Goal: Information Seeking & Learning: Learn about a topic

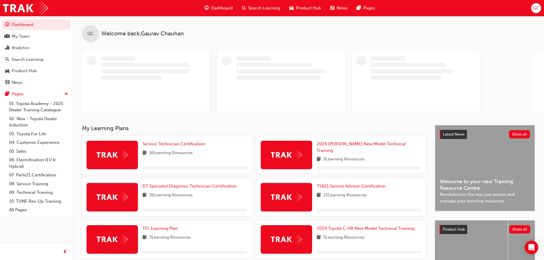
click at [534, 8] on span "GC" at bounding box center [536, 8] width 6 height 7
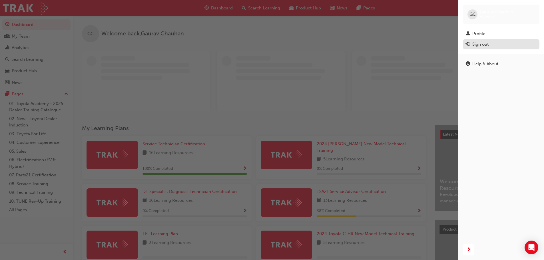
click at [475, 43] on div "Sign out" at bounding box center [480, 44] width 16 height 7
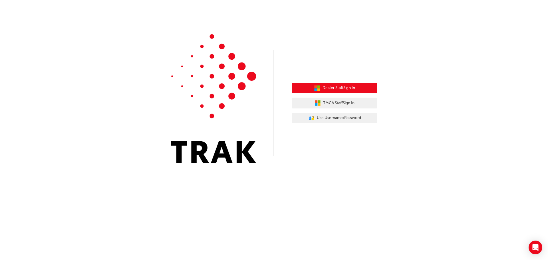
click at [350, 87] on span "Dealer Staff Sign In" at bounding box center [339, 88] width 33 height 7
click at [341, 87] on span "Dealer Staff Sign In" at bounding box center [339, 88] width 33 height 7
click at [344, 89] on span "Dealer Staff Sign In" at bounding box center [339, 88] width 33 height 7
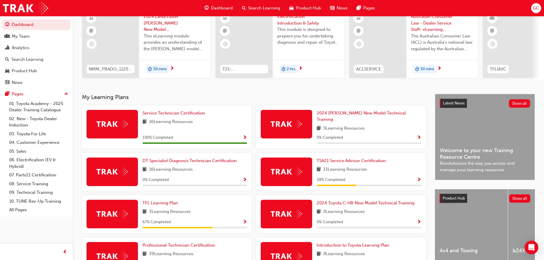
scroll to position [57, 0]
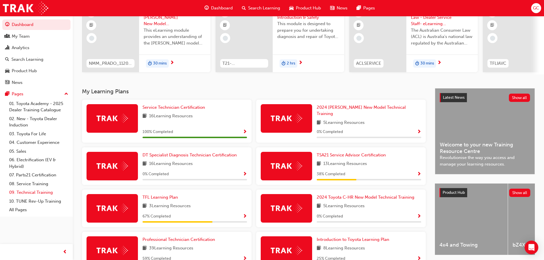
click at [33, 193] on link "09. Technical Training" at bounding box center [39, 192] width 64 height 9
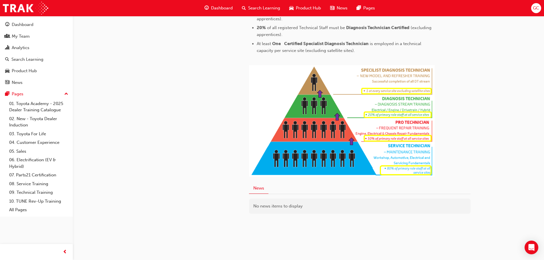
scroll to position [285, 0]
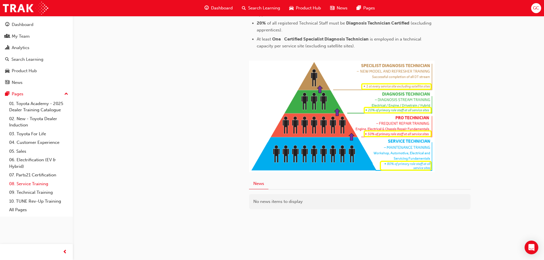
click at [25, 186] on link "08. Service Training" at bounding box center [39, 184] width 64 height 9
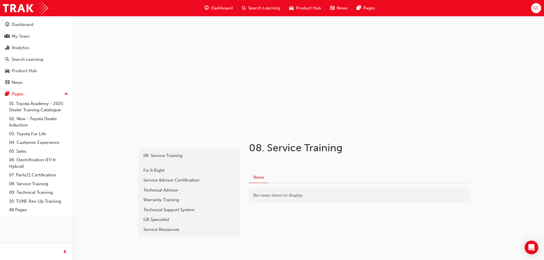
click at [217, 8] on span "Dashboard" at bounding box center [222, 8] width 22 height 7
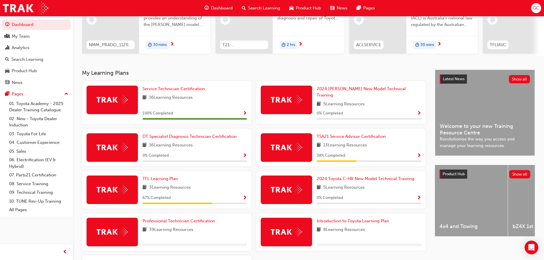
scroll to position [86, 0]
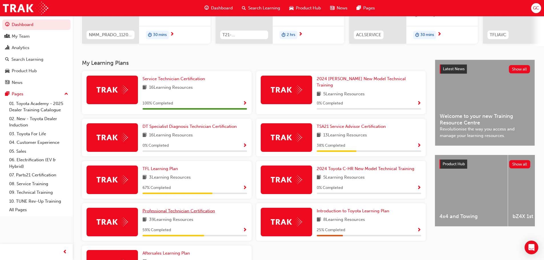
click at [170, 210] on span "Professional Technician Certification" at bounding box center [179, 211] width 73 height 5
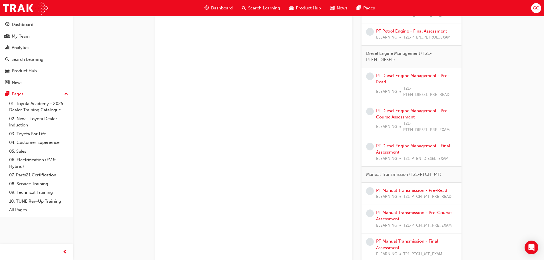
scroll to position [336, 0]
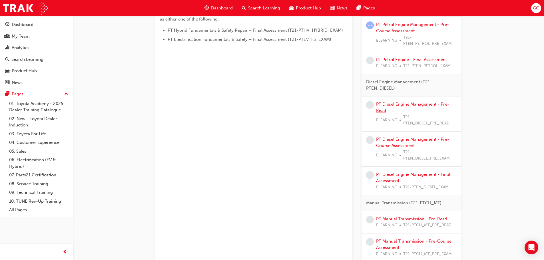
click at [394, 104] on link "PT Diesel Engine Management - Pre-Read" at bounding box center [412, 108] width 73 height 12
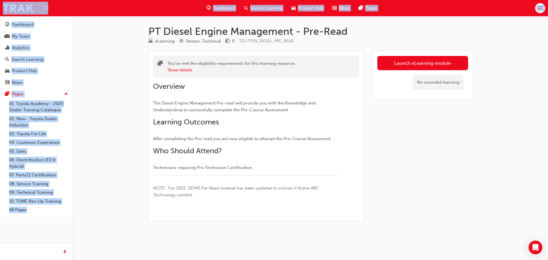
click at [500, 115] on div "PT Diesel Engine Management - Pre-Read eLearning Stream: Technical 0 T21-PTEN_D…" at bounding box center [274, 130] width 548 height 260
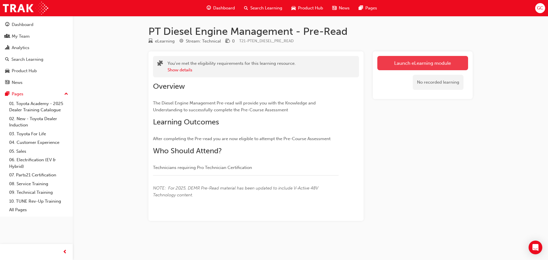
click at [439, 63] on link "Launch eLearning module" at bounding box center [423, 63] width 91 height 14
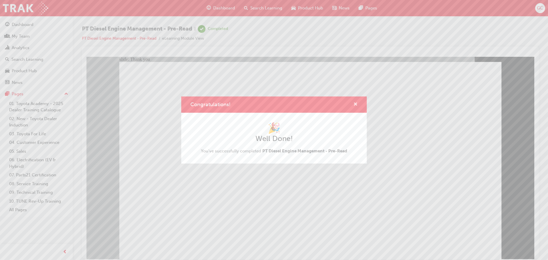
click at [356, 105] on span "cross-icon" at bounding box center [356, 104] width 4 height 5
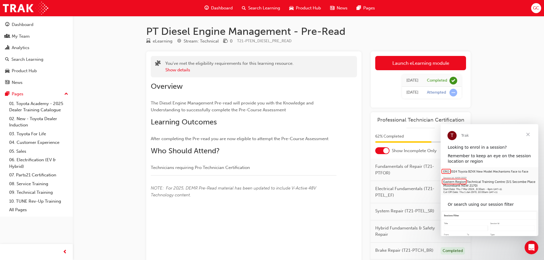
click at [525, 134] on span "Close" at bounding box center [528, 134] width 21 height 21
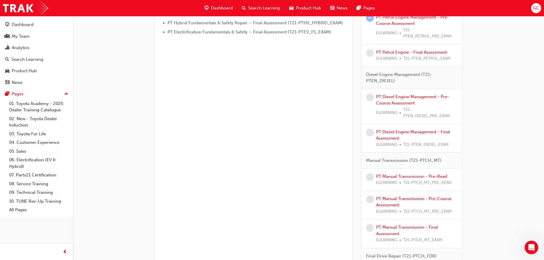
scroll to position [329, 0]
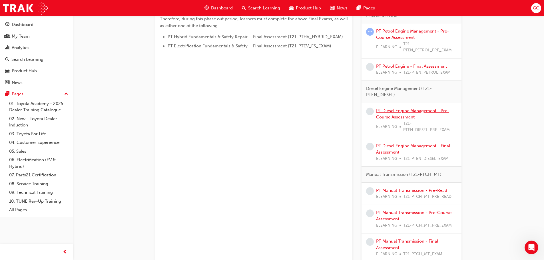
click at [384, 111] on link "PT Diesel Engine Management - Pre-Course Assessment" at bounding box center [412, 114] width 73 height 12
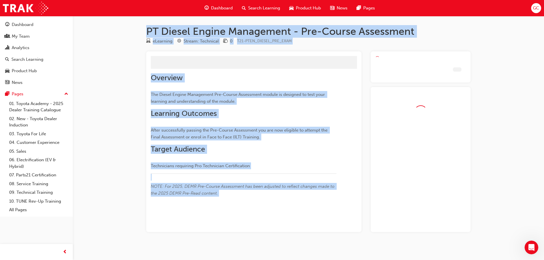
click at [384, 111] on div at bounding box center [421, 159] width 100 height 145
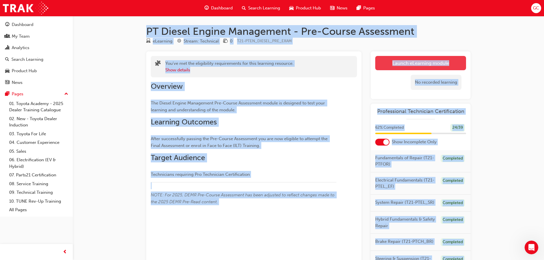
click at [423, 65] on link "Launch eLearning module" at bounding box center [420, 63] width 91 height 14
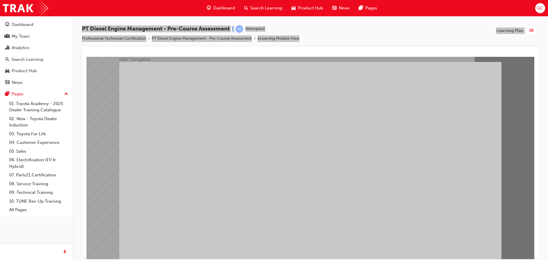
radio input "true"
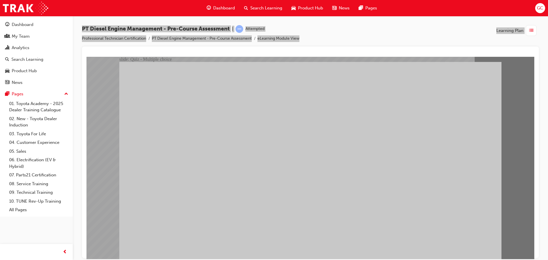
radio input "true"
drag, startPoint x: 240, startPoint y: 98, endPoint x: 299, endPoint y: 59, distance: 70.3
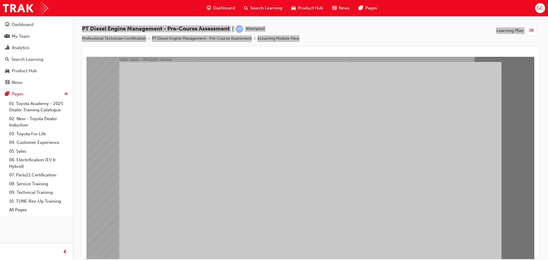
radio input "true"
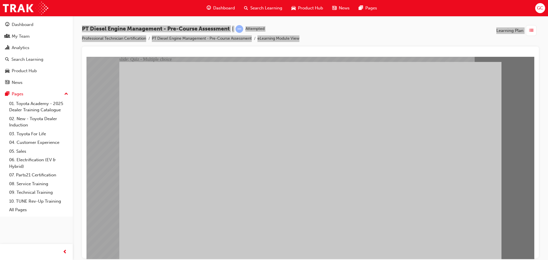
radio input "true"
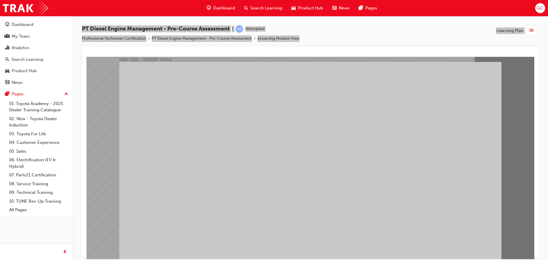
radio input "true"
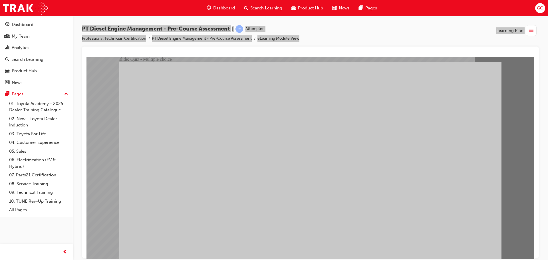
radio input "true"
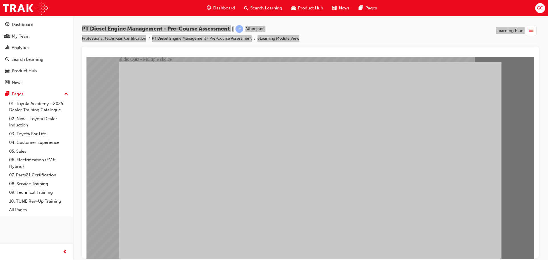
radio input "true"
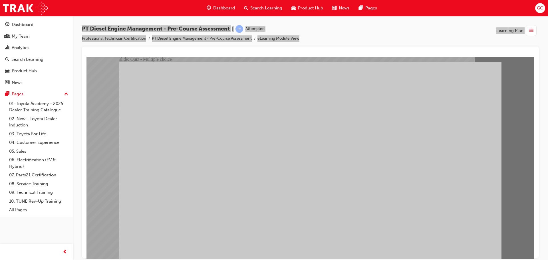
radio input "true"
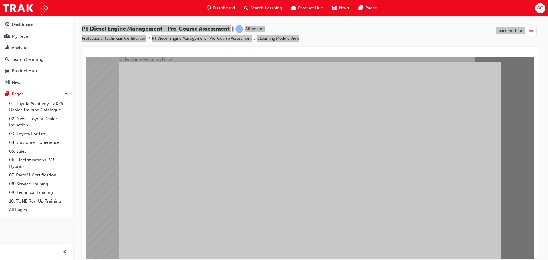
radio input "true"
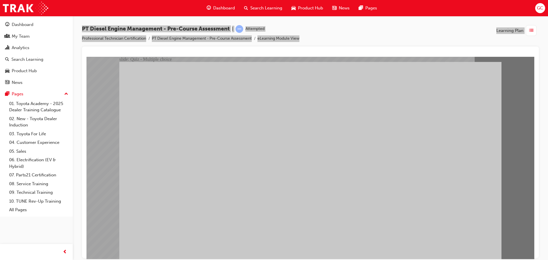
radio input "true"
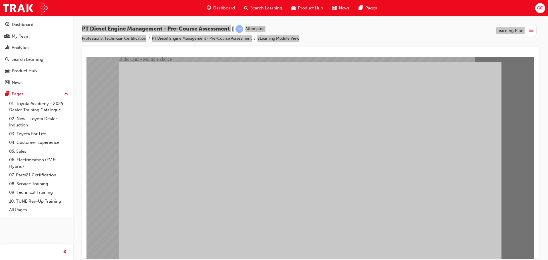
radio input "true"
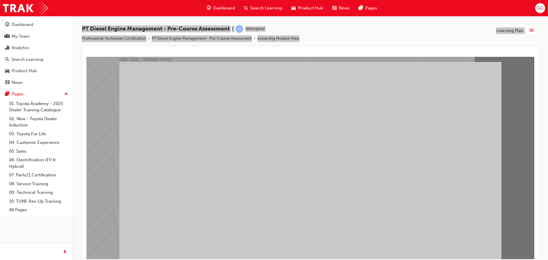
radio input "true"
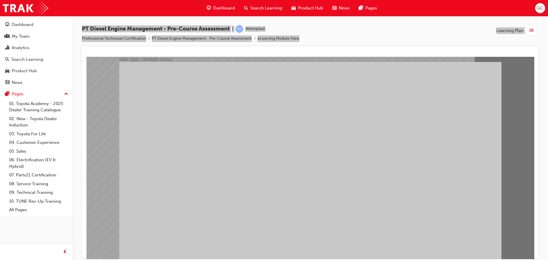
radio input "true"
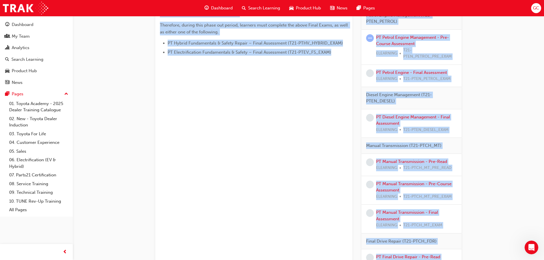
scroll to position [322, 0]
click at [394, 121] on link "PT Diesel Engine Management - Final Assessment" at bounding box center [413, 121] width 74 height 12
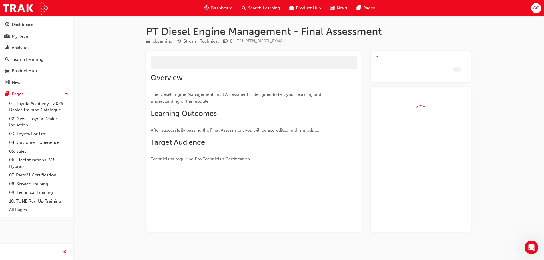
click at [394, 121] on div at bounding box center [421, 159] width 100 height 145
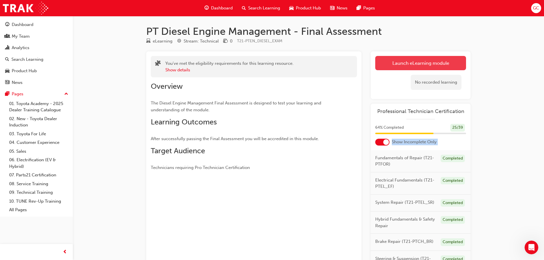
click at [411, 63] on link "Launch eLearning module" at bounding box center [420, 63] width 91 height 14
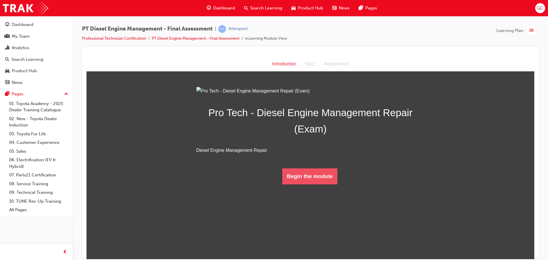
click at [302, 184] on button "Begin the module" at bounding box center [309, 176] width 55 height 16
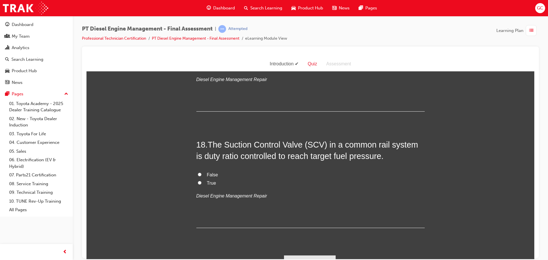
scroll to position [2230, 0]
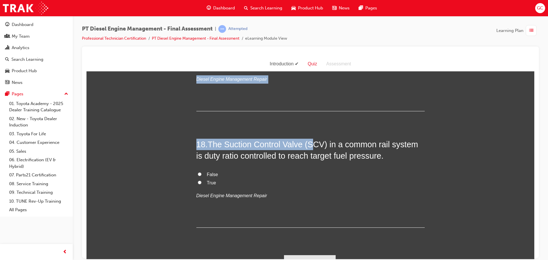
drag, startPoint x: 282, startPoint y: 78, endPoint x: 310, endPoint y: 103, distance: 37.6
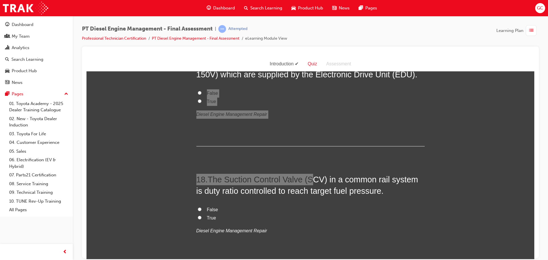
scroll to position [2199, 0]
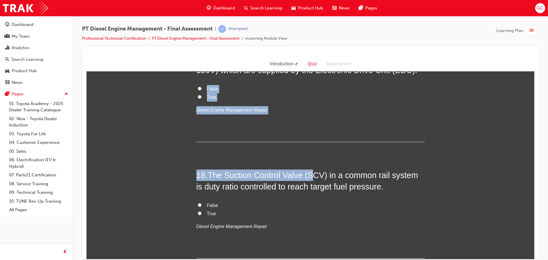
click at [199, 211] on input "True" at bounding box center [200, 213] width 4 height 4
radio input "true"
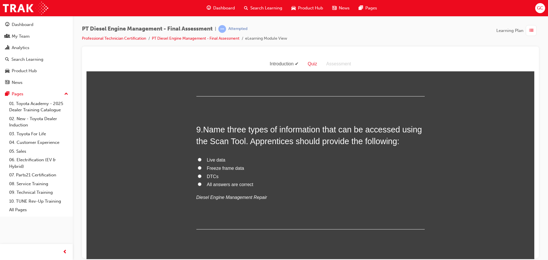
scroll to position [1059, 0]
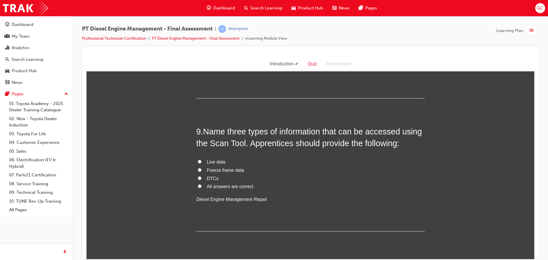
click at [198, 184] on input "All answers are correct" at bounding box center [200, 186] width 4 height 4
radio input "true"
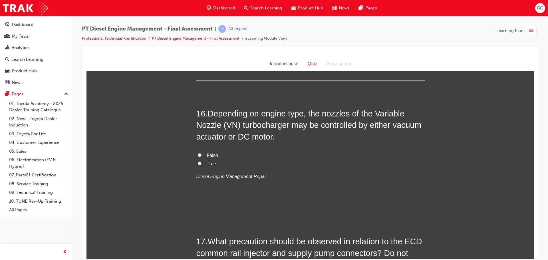
scroll to position [1971, 0]
click at [198, 161] on input "True" at bounding box center [200, 163] width 4 height 4
radio input "true"
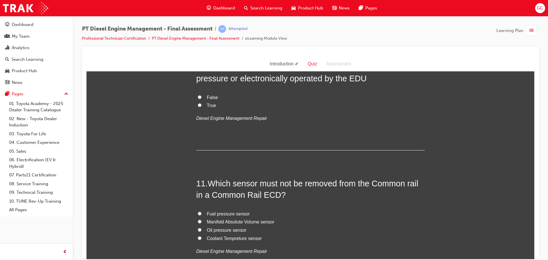
scroll to position [1285, 0]
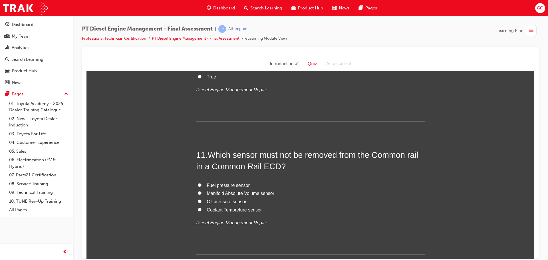
click at [203, 181] on label "Fuel pressure sensor" at bounding box center [311, 185] width 229 height 8
click at [202, 183] on input "Fuel pressure sensor" at bounding box center [200, 185] width 4 height 4
radio input "true"
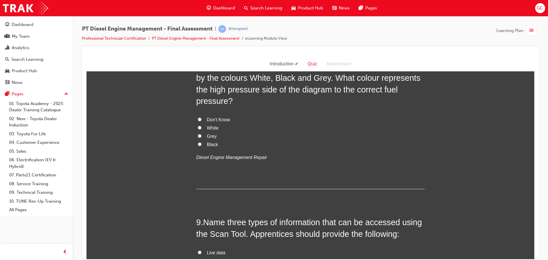
scroll to position [914, 0]
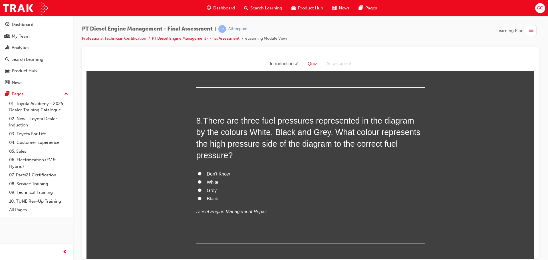
click at [200, 187] on label "Grey" at bounding box center [311, 191] width 229 height 8
click at [200, 188] on input "Grey" at bounding box center [200, 190] width 4 height 4
radio input "true"
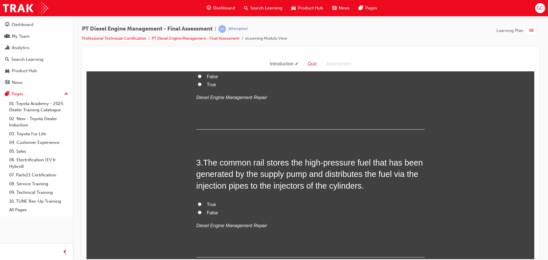
scroll to position [200, 0]
click at [198, 204] on input "True" at bounding box center [200, 205] width 4 height 4
radio input "true"
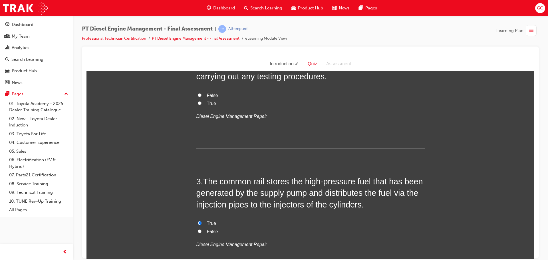
scroll to position [114, 0]
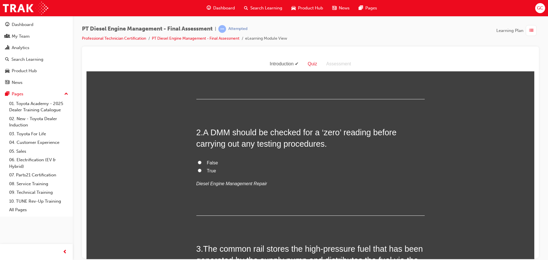
click at [198, 171] on input "True" at bounding box center [200, 171] width 4 height 4
radio input "true"
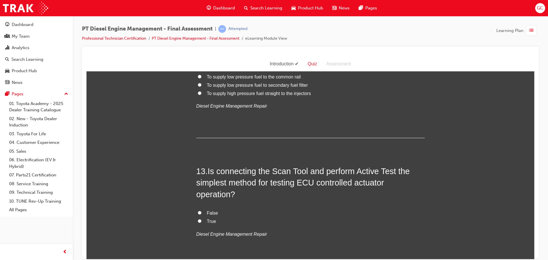
scroll to position [1542, 0]
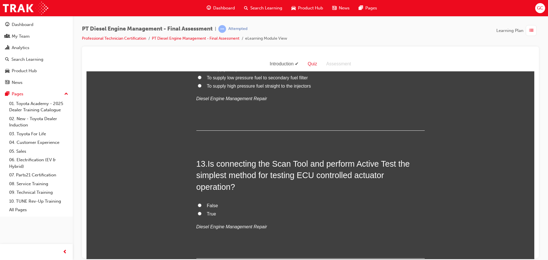
click at [200, 210] on label "True" at bounding box center [311, 214] width 229 height 8
click at [200, 212] on input "True" at bounding box center [200, 214] width 4 height 4
radio input "true"
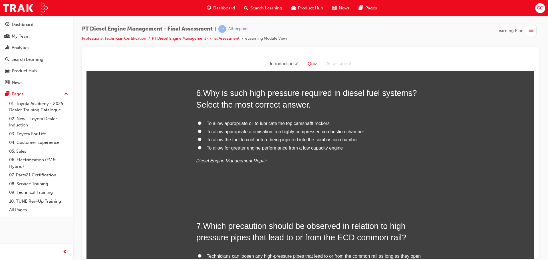
scroll to position [631, 0]
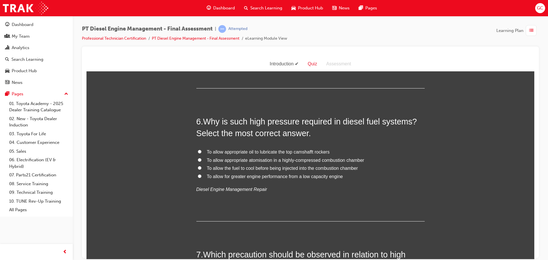
drag, startPoint x: 197, startPoint y: 159, endPoint x: 258, endPoint y: 123, distance: 71.7
click at [197, 157] on label "To allow appropriate atomisation in a highly-compressed combustion chamber" at bounding box center [311, 160] width 229 height 8
click at [198, 158] on input "To allow appropriate atomisation in a highly-compressed combustion chamber" at bounding box center [200, 160] width 4 height 4
radio input "true"
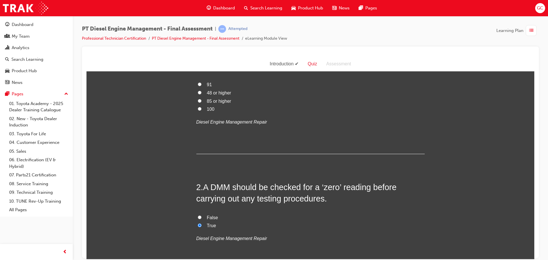
scroll to position [0, 0]
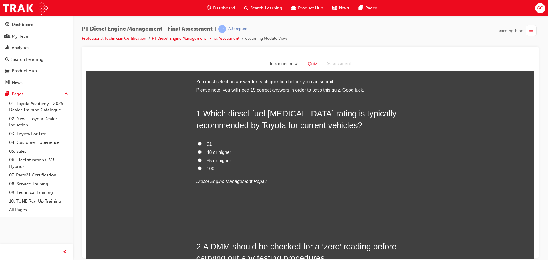
drag, startPoint x: 197, startPoint y: 152, endPoint x: 206, endPoint y: 146, distance: 11.1
click at [198, 152] on input "48 or higher" at bounding box center [200, 152] width 4 height 4
radio input "true"
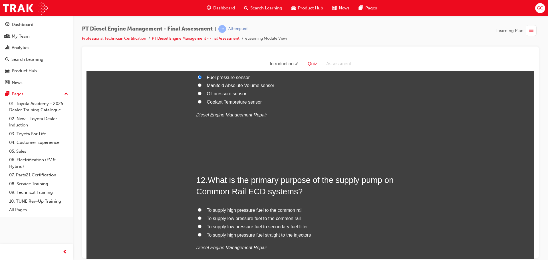
scroll to position [1400, 0]
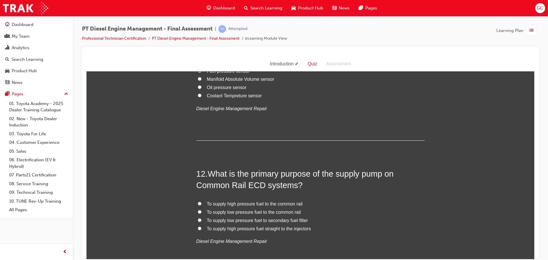
click at [198, 202] on input "To supply high pressure fuel to the common rail" at bounding box center [200, 204] width 4 height 4
radio input "true"
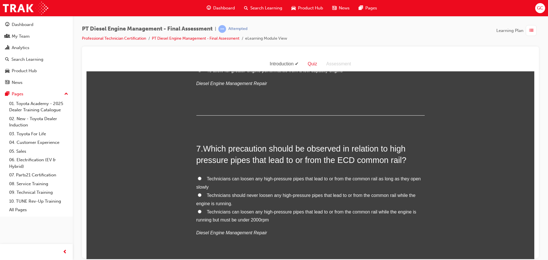
scroll to position [743, 0]
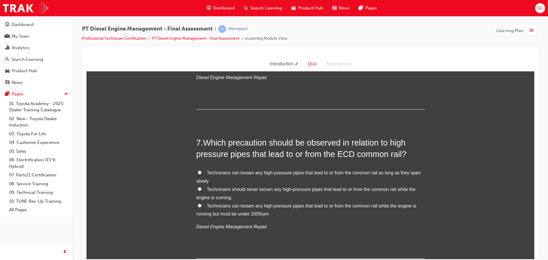
click at [198, 188] on input "Technicians should never loosen any high-pressure pipes that lead to or from th…" at bounding box center [200, 189] width 4 height 4
radio input "true"
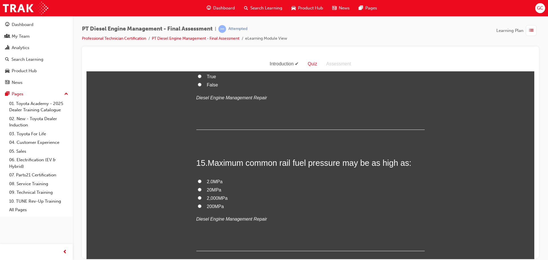
scroll to position [1828, 0]
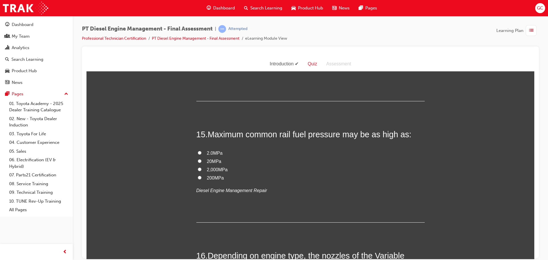
click at [198, 176] on input "200MPa" at bounding box center [200, 178] width 4 height 4
radio input "true"
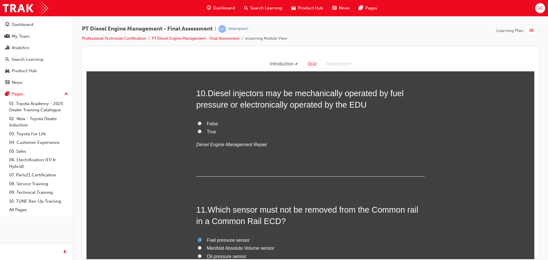
scroll to position [1173, 0]
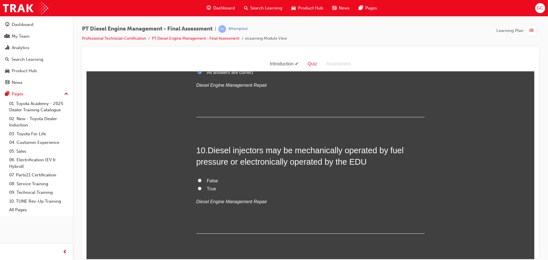
click at [198, 187] on input "True" at bounding box center [200, 189] width 4 height 4
radio input "true"
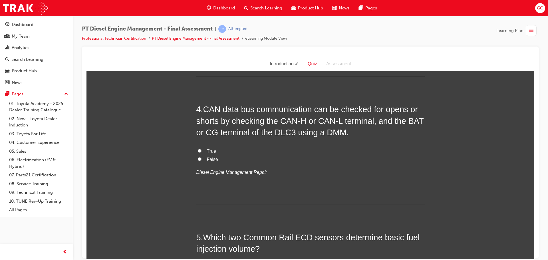
scroll to position [374, 0]
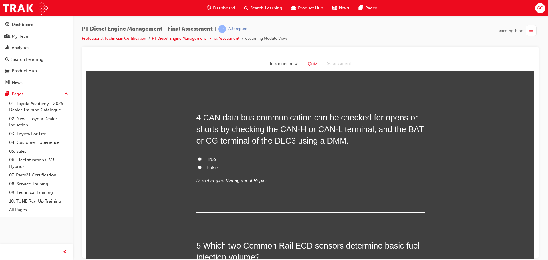
click at [199, 168] on input "False" at bounding box center [200, 167] width 4 height 4
radio input "true"
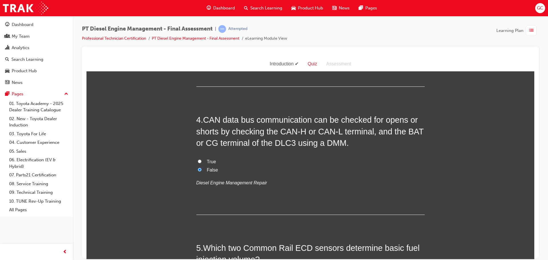
scroll to position [514, 0]
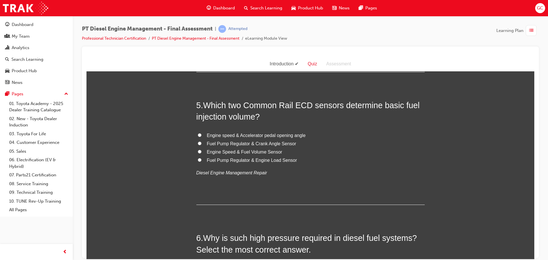
click at [198, 135] on input "Engine speed & Accelerator pedal opening angle" at bounding box center [200, 135] width 4 height 4
radio input "true"
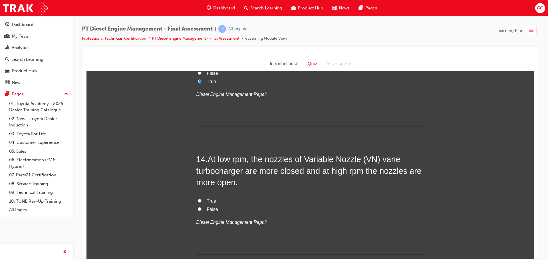
scroll to position [1685, 0]
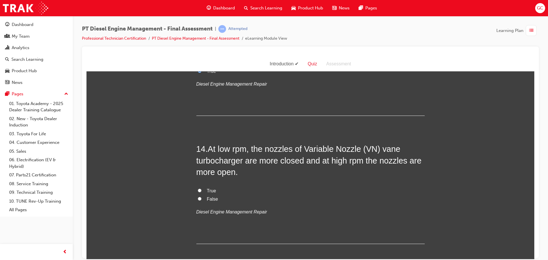
click at [198, 189] on input "True" at bounding box center [200, 191] width 4 height 4
radio input "true"
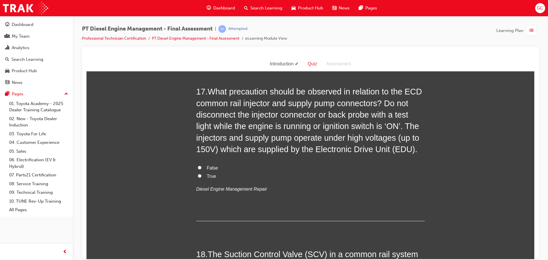
scroll to position [2085, 0]
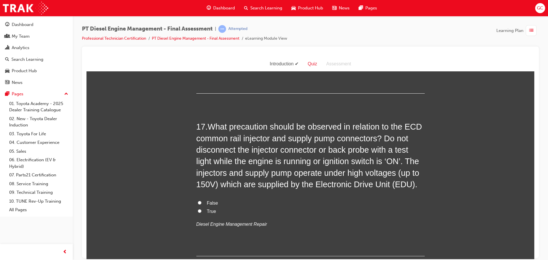
click at [199, 207] on label "True" at bounding box center [311, 211] width 229 height 8
click at [199, 209] on input "True" at bounding box center [200, 211] width 4 height 4
radio input "true"
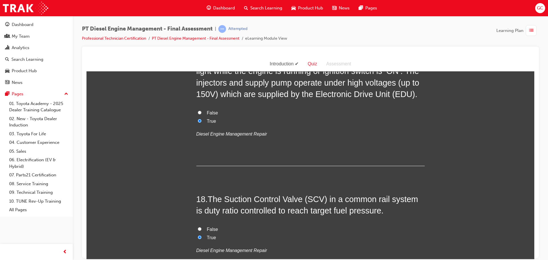
scroll to position [2230, 0]
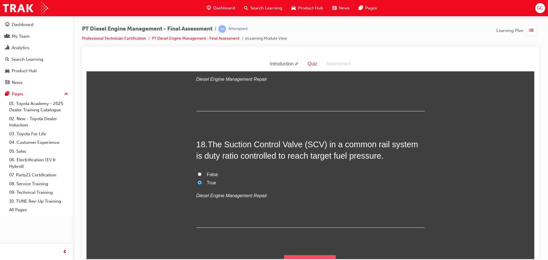
click at [319, 255] on button "Submit Answers" at bounding box center [310, 263] width 52 height 16
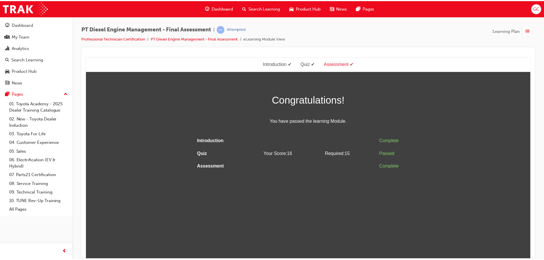
scroll to position [0, 0]
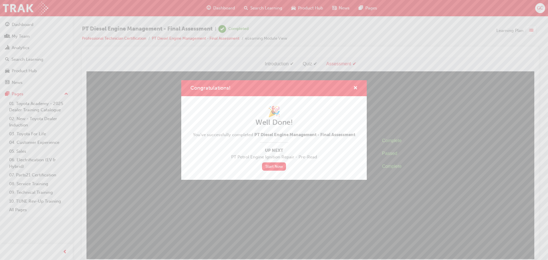
click at [350, 86] on div "Congratulations!" at bounding box center [353, 88] width 9 height 7
click at [354, 88] on span "cross-icon" at bounding box center [356, 88] width 4 height 5
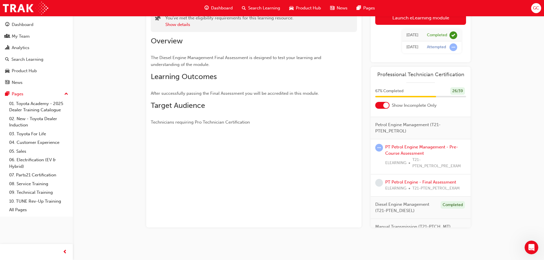
scroll to position [279, 0]
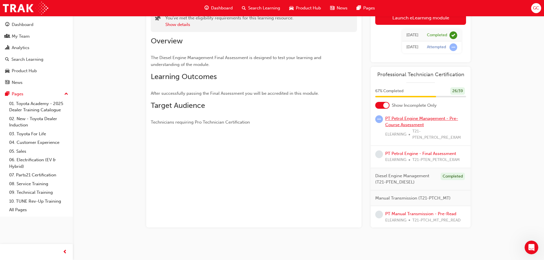
click at [395, 128] on link "PT Petrol Engine Management - Pre-Course Assessment" at bounding box center [421, 122] width 73 height 12
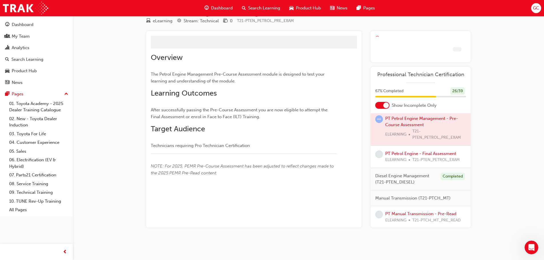
scroll to position [20, 0]
click at [396, 142] on div at bounding box center [421, 128] width 100 height 35
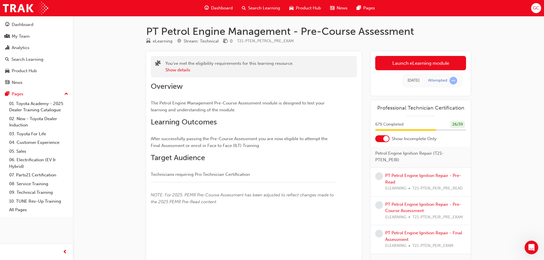
scroll to position [50, 0]
